Goal: Task Accomplishment & Management: Manage account settings

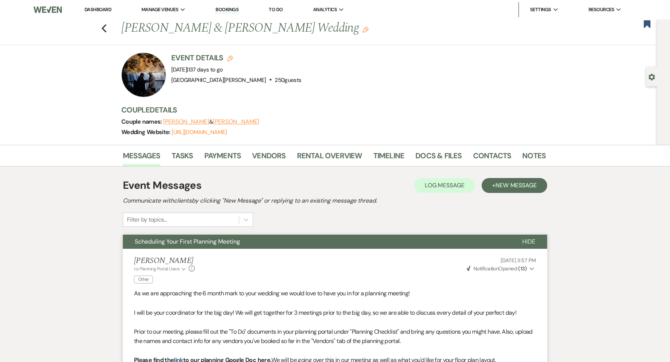
click at [105, 10] on link "Dashboard" at bounding box center [97, 9] width 27 height 6
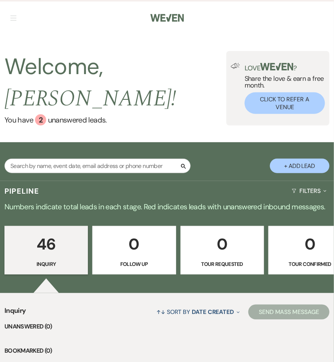
click at [17, 15] on nav "Dashboard Manage Venues Expand [GEOGRAPHIC_DATA][PERSON_NAME] [GEOGRAPHIC_DATA]…" at bounding box center [167, 17] width 334 height 34
click at [16, 16] on button "button" at bounding box center [13, 18] width 6 height 4
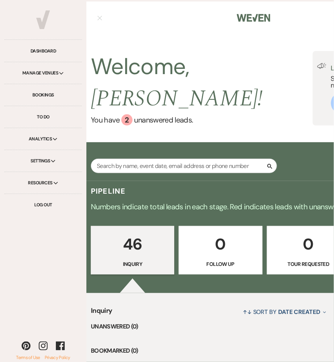
click at [57, 72] on div "Manage Venues Expand" at bounding box center [42, 73] width 77 height 22
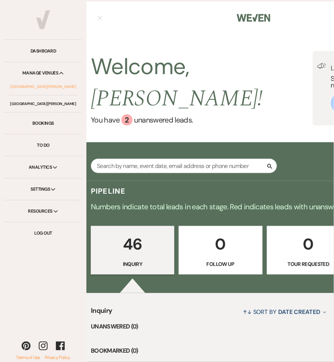
click at [52, 85] on link "[GEOGRAPHIC_DATA][PERSON_NAME]" at bounding box center [43, 86] width 68 height 17
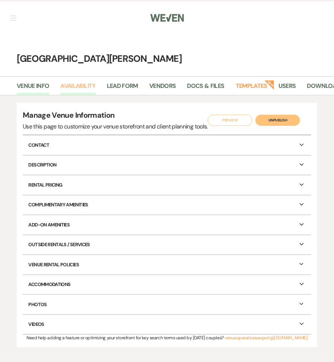
click at [87, 84] on link "Availability" at bounding box center [77, 88] width 35 height 14
select select "3"
select select "2026"
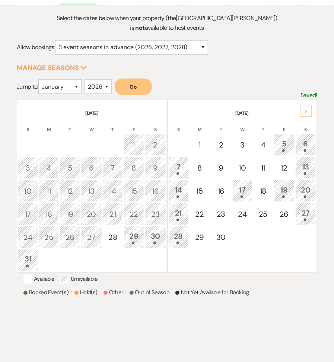
scroll to position [97, 0]
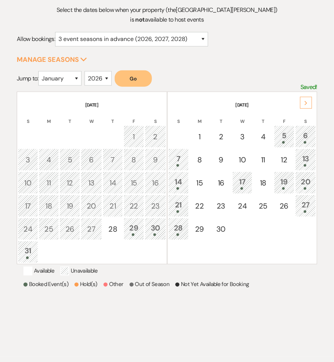
click at [308, 105] on div "Next" at bounding box center [306, 103] width 12 height 12
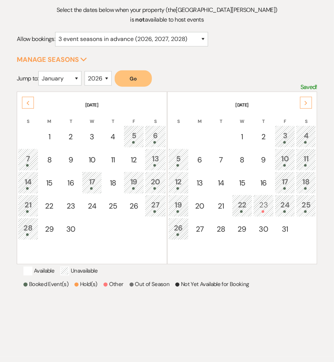
click at [308, 105] on div "Next" at bounding box center [306, 103] width 12 height 12
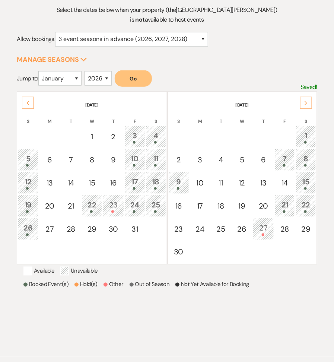
click at [308, 105] on div "Next" at bounding box center [306, 103] width 12 height 12
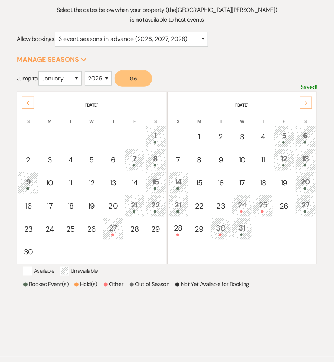
click at [308, 105] on div "Next" at bounding box center [306, 103] width 12 height 12
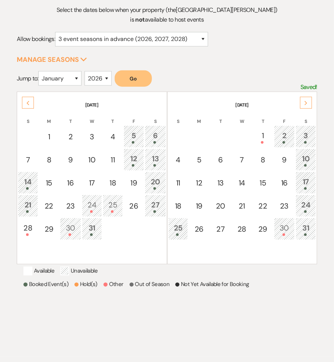
click at [308, 105] on div "Next" at bounding box center [306, 103] width 12 height 12
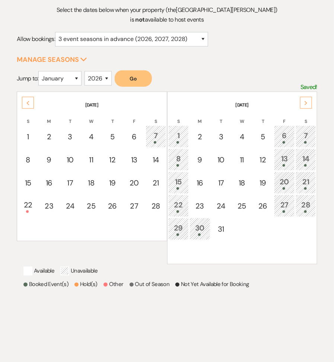
click at [308, 105] on div "Next" at bounding box center [306, 103] width 12 height 12
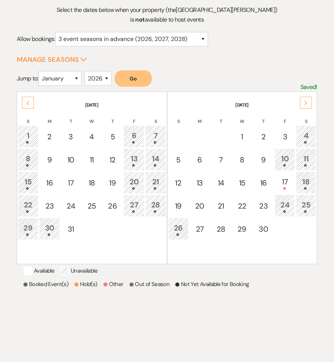
click at [161, 130] on div "7" at bounding box center [155, 137] width 12 height 14
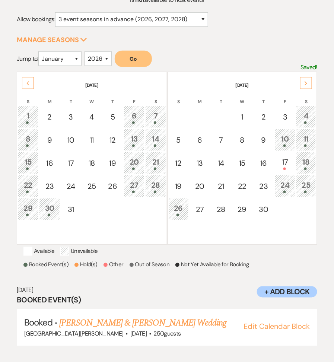
scroll to position [124, 0]
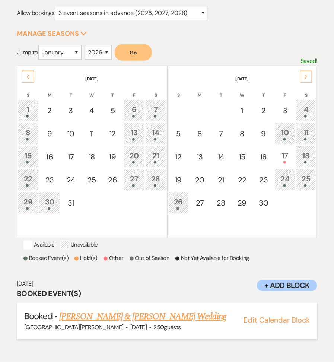
click at [155, 323] on link "[PERSON_NAME] & [PERSON_NAME] Wedding" at bounding box center [142, 316] width 167 height 13
click at [156, 155] on div "21" at bounding box center [155, 157] width 12 height 14
click at [109, 323] on link "[PERSON_NAME] & [PERSON_NAME] Wedding (until 1am)" at bounding box center [160, 316] width 203 height 13
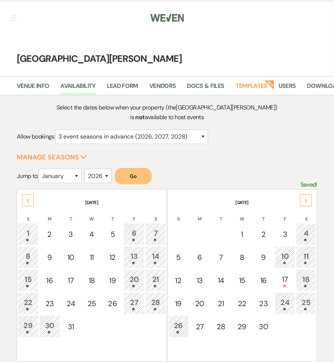
click at [12, 10] on nav "Dashboard Manage Venues Expand [GEOGRAPHIC_DATA][PERSON_NAME] [GEOGRAPHIC_DATA]…" at bounding box center [167, 17] width 334 height 34
click at [14, 18] on button "button" at bounding box center [13, 18] width 6 height 4
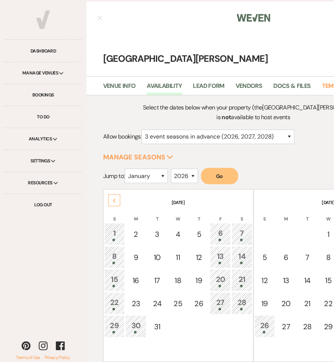
click at [45, 76] on div "Manage Venues Expand" at bounding box center [42, 73] width 77 height 22
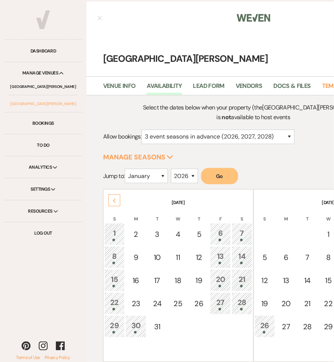
click at [51, 99] on link "[GEOGRAPHIC_DATA][PERSON_NAME]" at bounding box center [43, 103] width 68 height 17
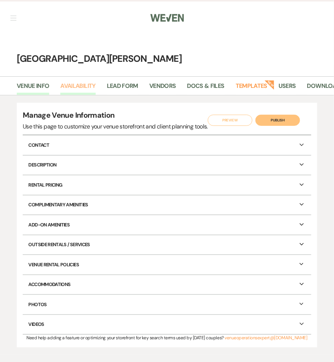
click at [82, 86] on link "Availability" at bounding box center [77, 88] width 35 height 14
select select "3"
select select "2026"
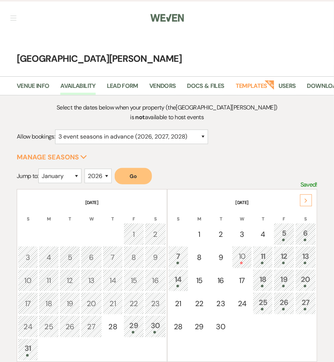
click at [304, 201] on icon "Next" at bounding box center [306, 200] width 4 height 4
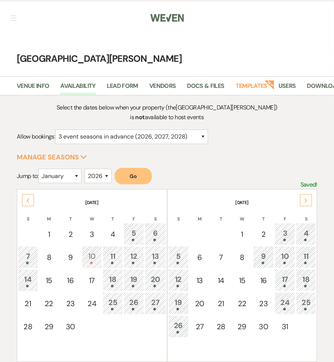
click at [305, 201] on icon "Next" at bounding box center [306, 200] width 4 height 4
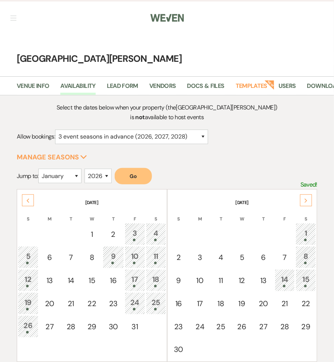
click at [305, 201] on icon "Next" at bounding box center [306, 200] width 4 height 4
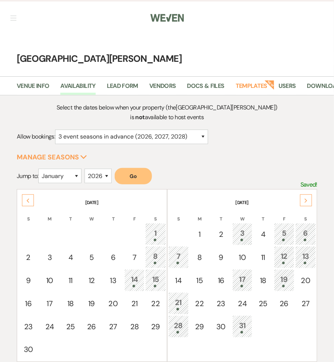
click at [305, 201] on icon "Next" at bounding box center [306, 200] width 4 height 4
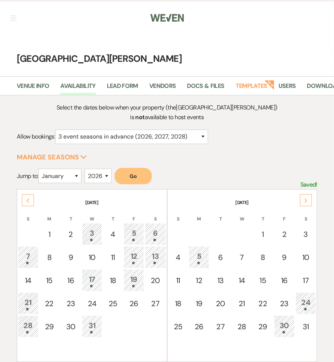
click at [305, 201] on icon "Next" at bounding box center [306, 200] width 4 height 4
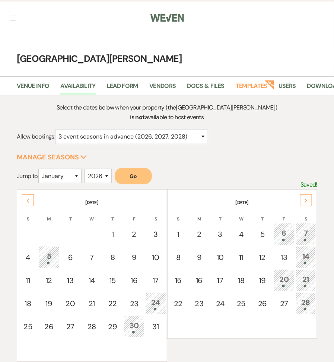
click at [305, 201] on icon "Next" at bounding box center [306, 200] width 4 height 4
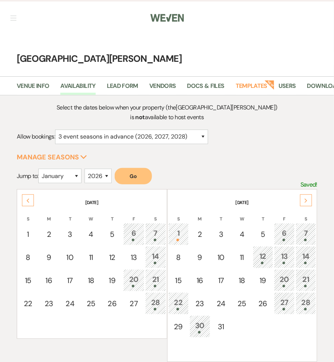
click at [176, 300] on div "22" at bounding box center [178, 304] width 12 height 14
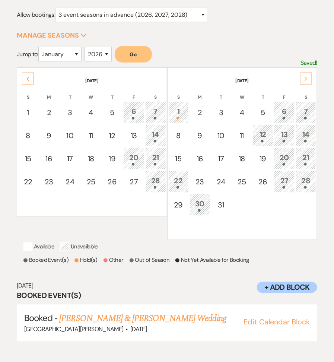
scroll to position [124, 0]
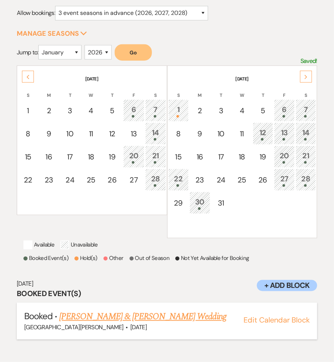
click at [152, 322] on link "[PERSON_NAME] & [PERSON_NAME] Wedding" at bounding box center [142, 316] width 167 height 13
